Goal: Book appointment/travel/reservation

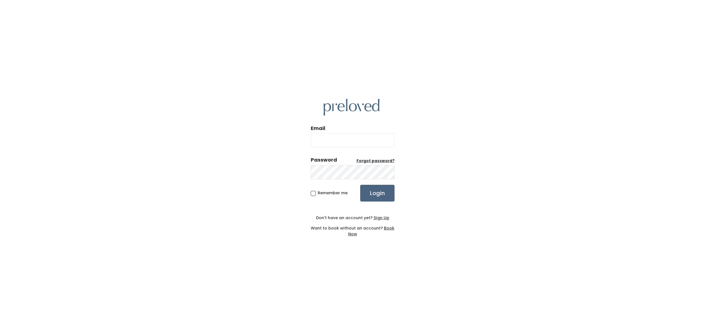
type input "lanatalies@gmail.com"
click at [379, 198] on input "Login" at bounding box center [377, 193] width 34 height 17
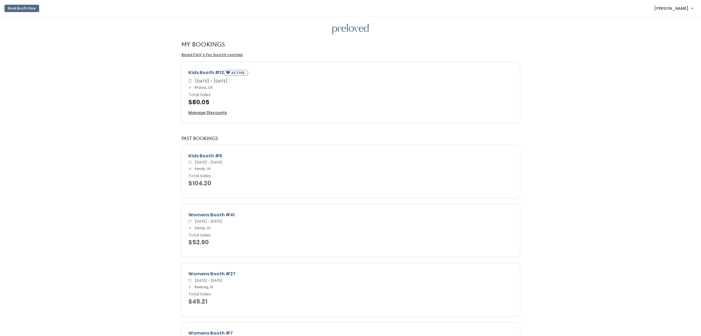
click at [33, 9] on button "Book Booth Now" at bounding box center [21, 8] width 35 height 7
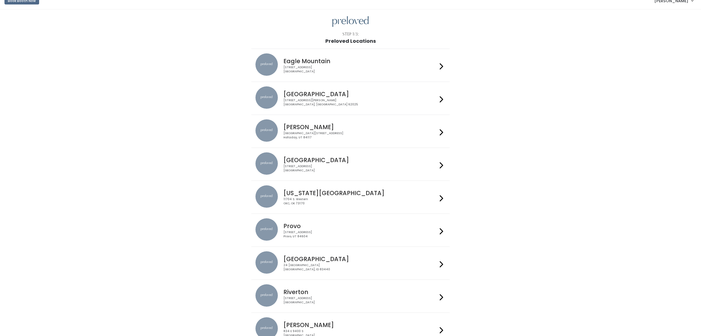
scroll to position [10, 0]
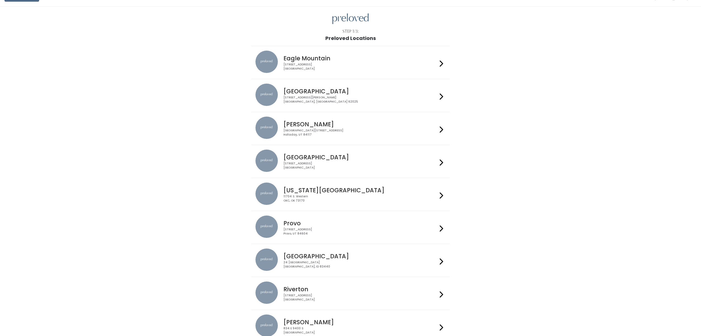
click at [338, 217] on div "Provo 230 W Cougar Blvd Provo, UT 84604" at bounding box center [359, 226] width 156 height 20
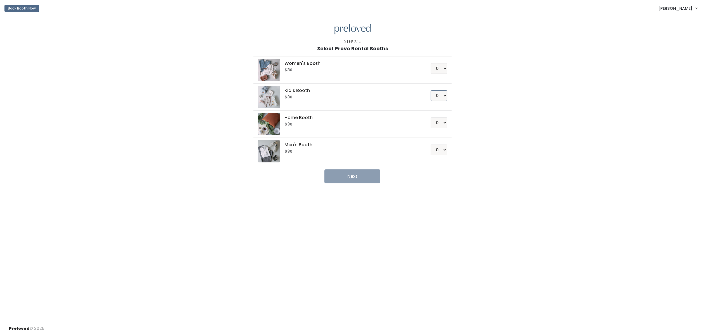
click at [444, 97] on select "0 1 2 3 4" at bounding box center [439, 95] width 17 height 11
select select "1"
click at [431, 90] on select "0 1 2 3 4" at bounding box center [439, 95] width 17 height 11
click at [357, 179] on button "Next" at bounding box center [353, 176] width 56 height 14
